Goal: Navigation & Orientation: Find specific page/section

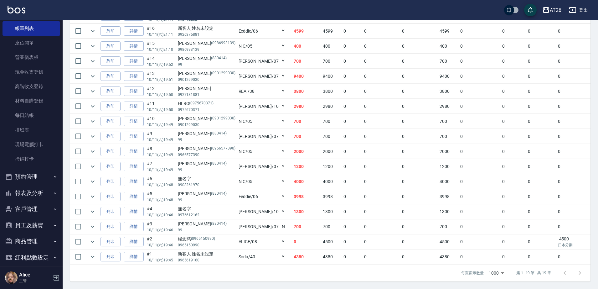
scroll to position [58, 0]
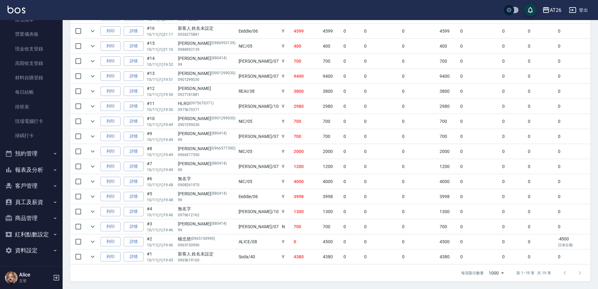
click at [43, 165] on button "報表及分析" at bounding box center [32, 170] width 58 height 16
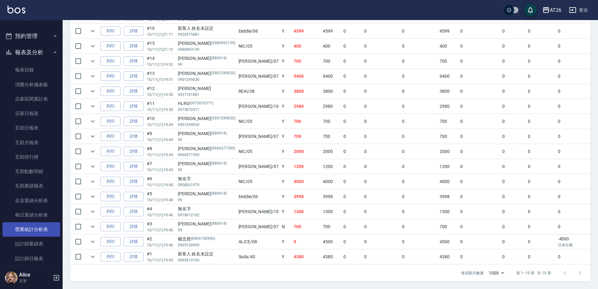
scroll to position [214, 0]
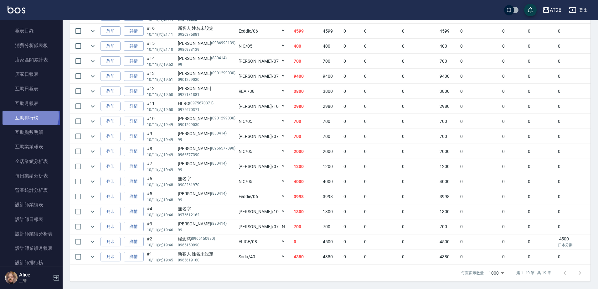
click at [29, 116] on link "互助排行榜" at bounding box center [32, 118] width 58 height 14
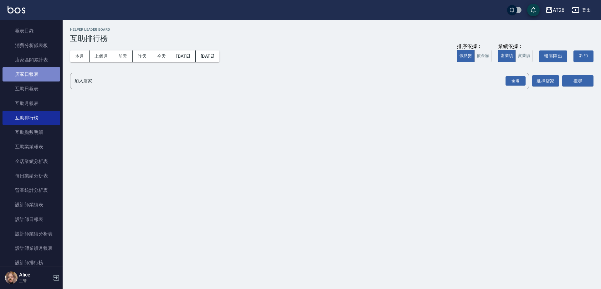
click at [36, 71] on link "店家日報表" at bounding box center [32, 74] width 58 height 14
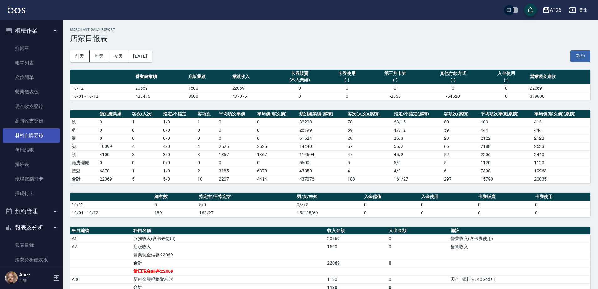
click at [26, 139] on link "材料自購登錄" at bounding box center [32, 135] width 58 height 14
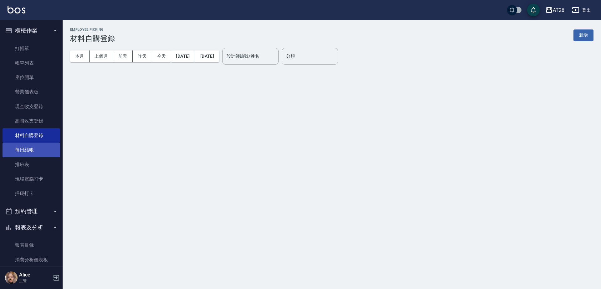
click at [28, 145] on link "每日結帳" at bounding box center [32, 149] width 58 height 14
click at [30, 139] on link "材料自購登錄" at bounding box center [32, 135] width 58 height 14
click at [28, 157] on link "排班表" at bounding box center [32, 164] width 58 height 14
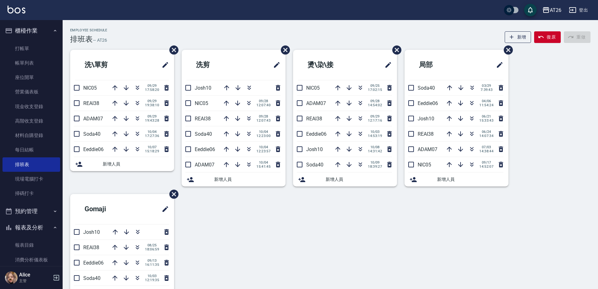
drag, startPoint x: 396, startPoint y: 98, endPoint x: 359, endPoint y: 73, distance: 45.3
click at [359, 73] on h2 "燙\染\接" at bounding box center [330, 65] width 64 height 23
click at [359, 85] on icon "button" at bounding box center [361, 88] width 8 height 8
drag, startPoint x: 269, startPoint y: -15, endPoint x: 239, endPoint y: -34, distance: 35.6
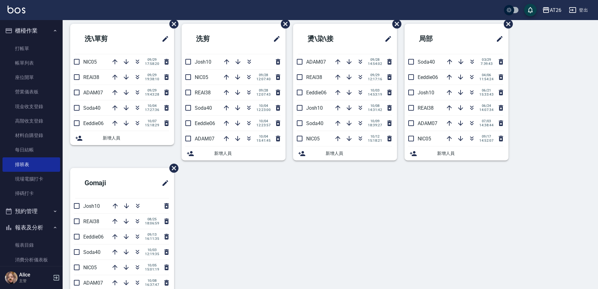
scroll to position [13, 0]
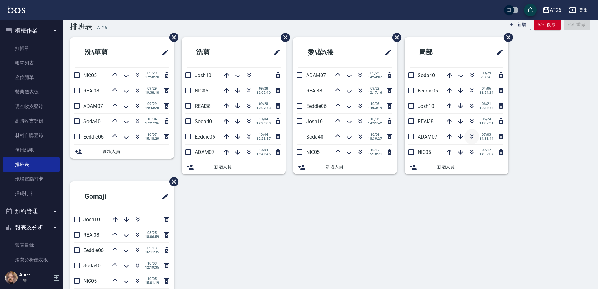
click at [470, 135] on icon "button" at bounding box center [471, 135] width 3 height 2
drag, startPoint x: 601, startPoint y: 107, endPoint x: 589, endPoint y: 104, distance: 11.9
